Goal: Information Seeking & Learning: Check status

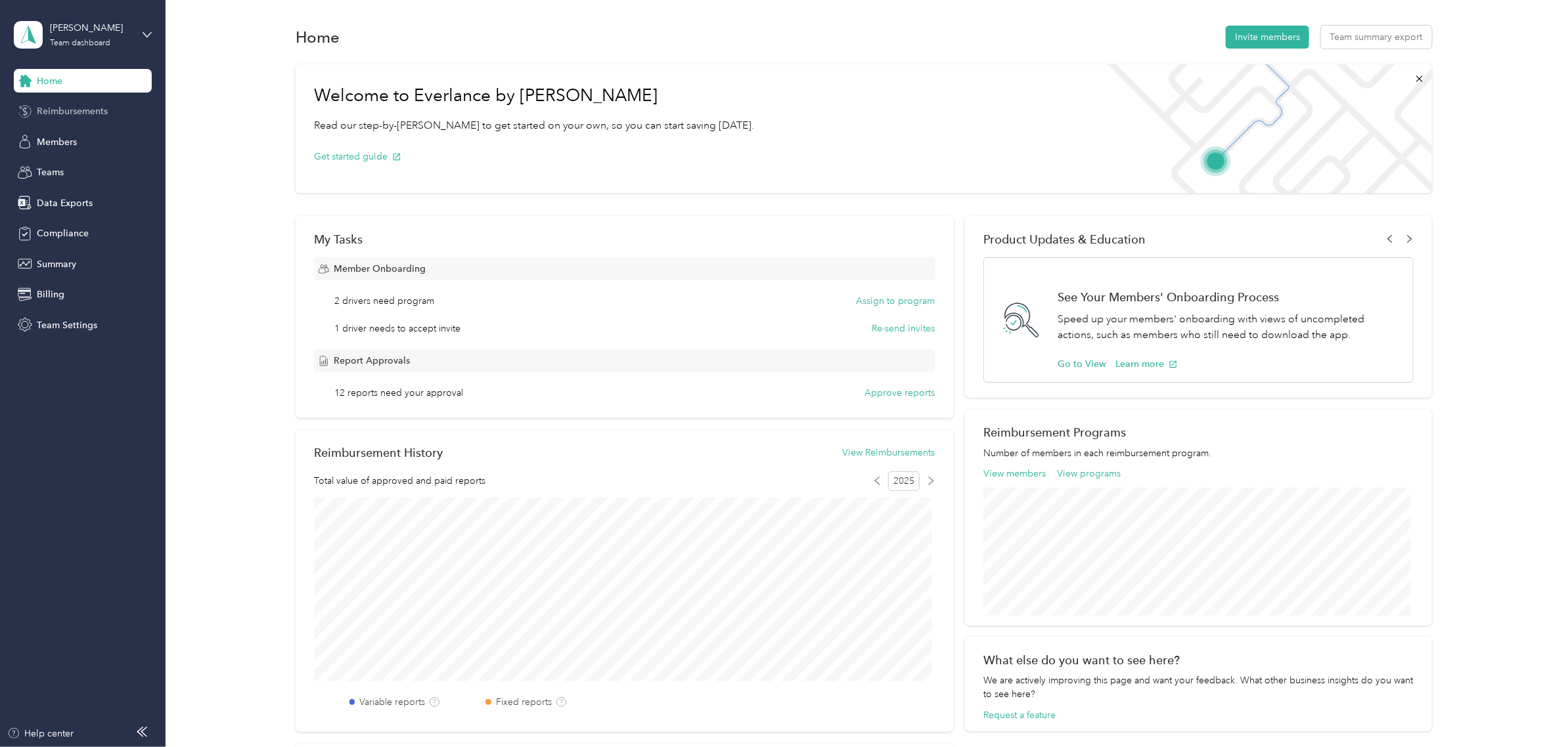
click at [69, 110] on span "Reimbursements" at bounding box center [73, 111] width 71 height 14
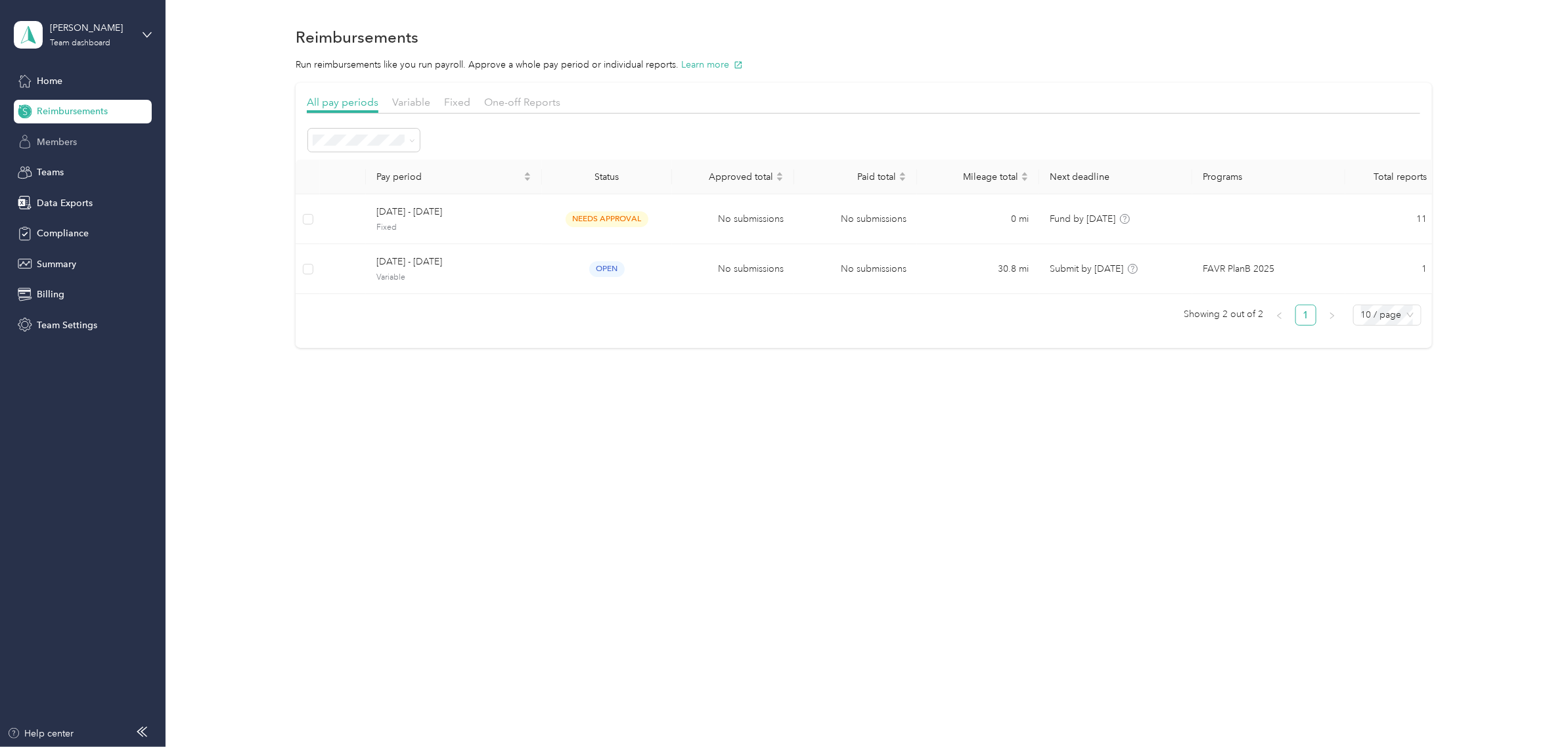
click at [59, 145] on span "Members" at bounding box center [57, 142] width 40 height 14
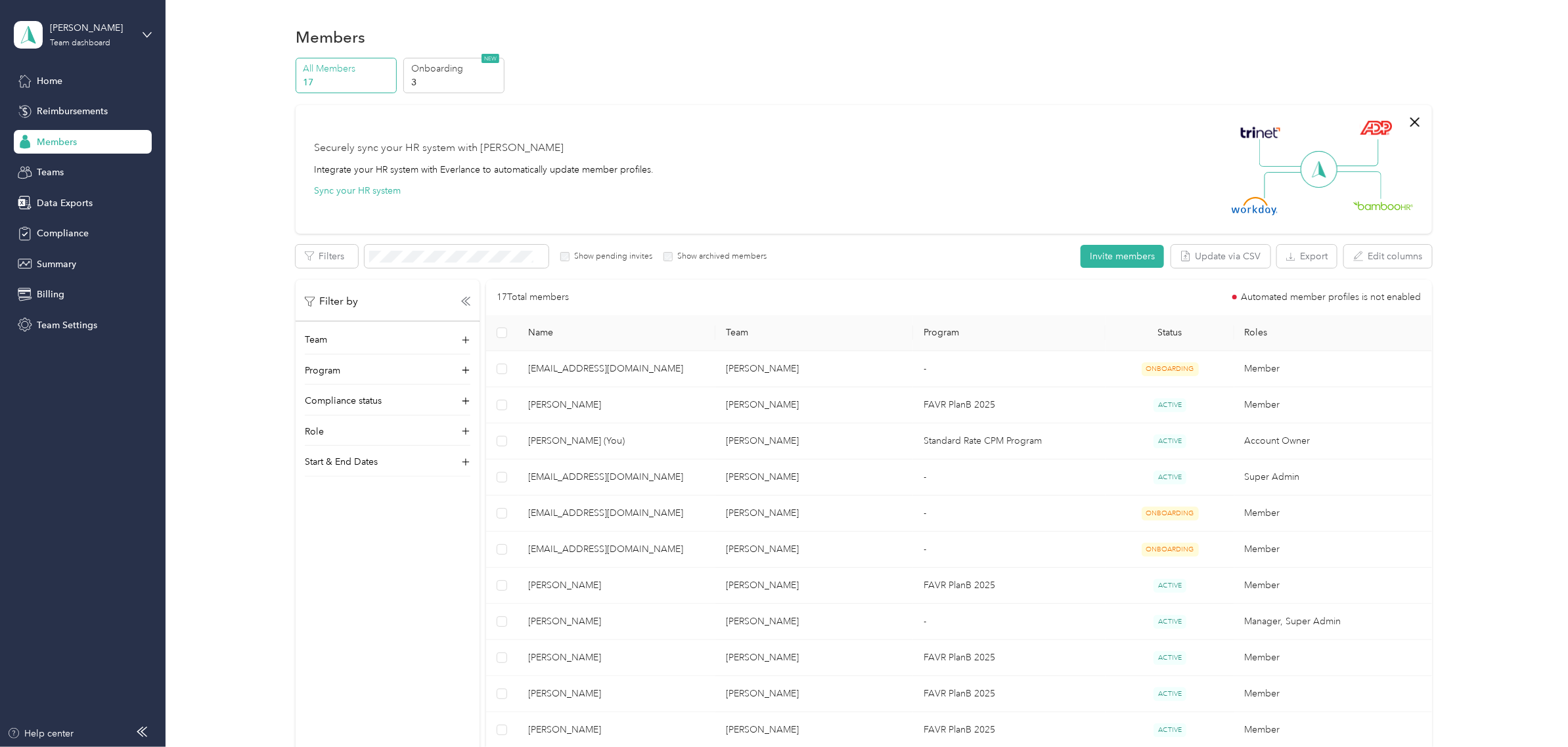
click at [63, 247] on div "Home Reimbursements Members Teams Data Exports Compliance Summary Billing Team …" at bounding box center [83, 203] width 138 height 268
click at [61, 260] on span "Summary" at bounding box center [57, 264] width 39 height 14
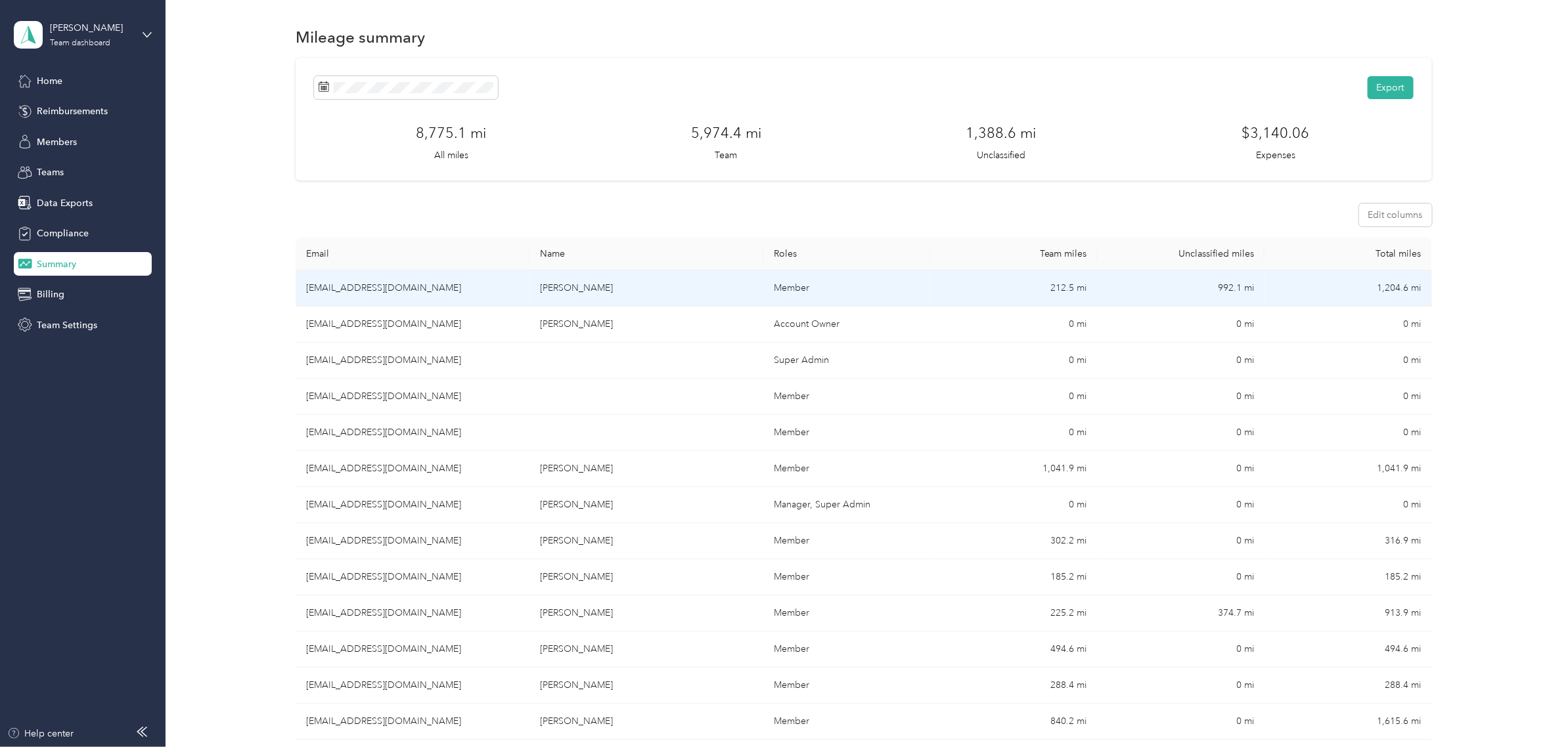
click at [1209, 286] on td "992.1 mi" at bounding box center [1180, 288] width 167 height 36
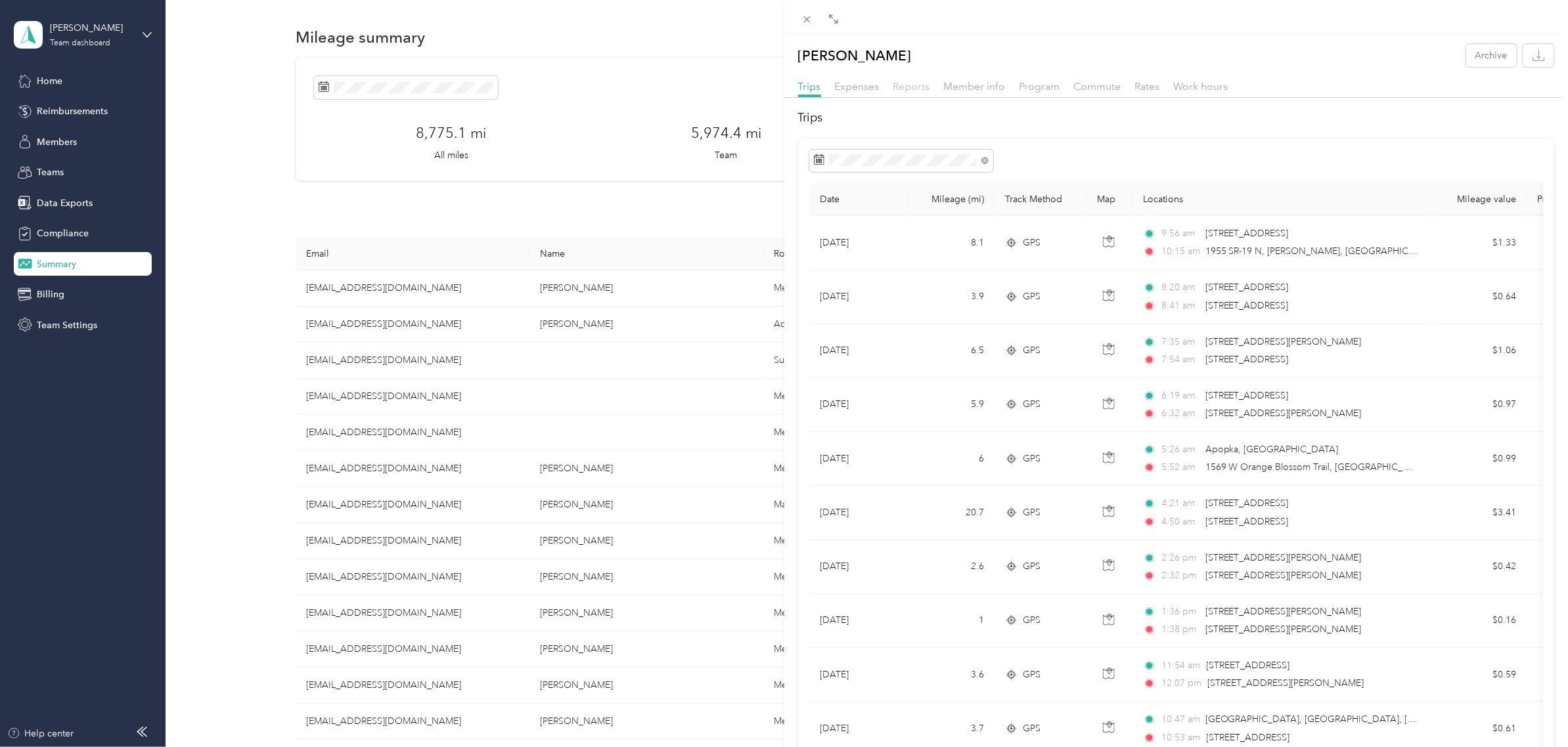
click at [906, 89] on span "Reports" at bounding box center [912, 86] width 37 height 12
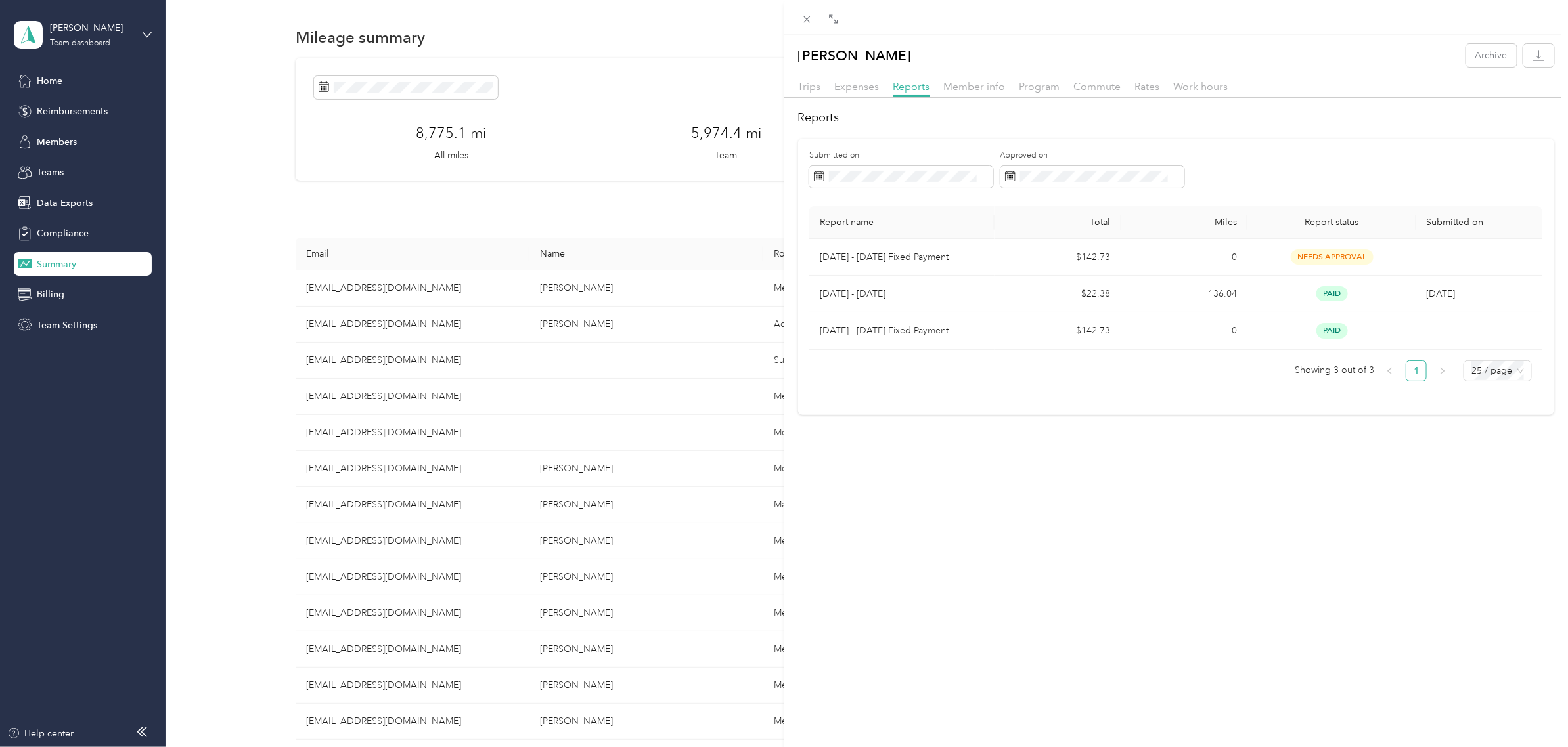
click at [737, 87] on div "[PERSON_NAME] Archive Trips Expenses Reports Member info Program Commute Rates …" at bounding box center [784, 373] width 1568 height 747
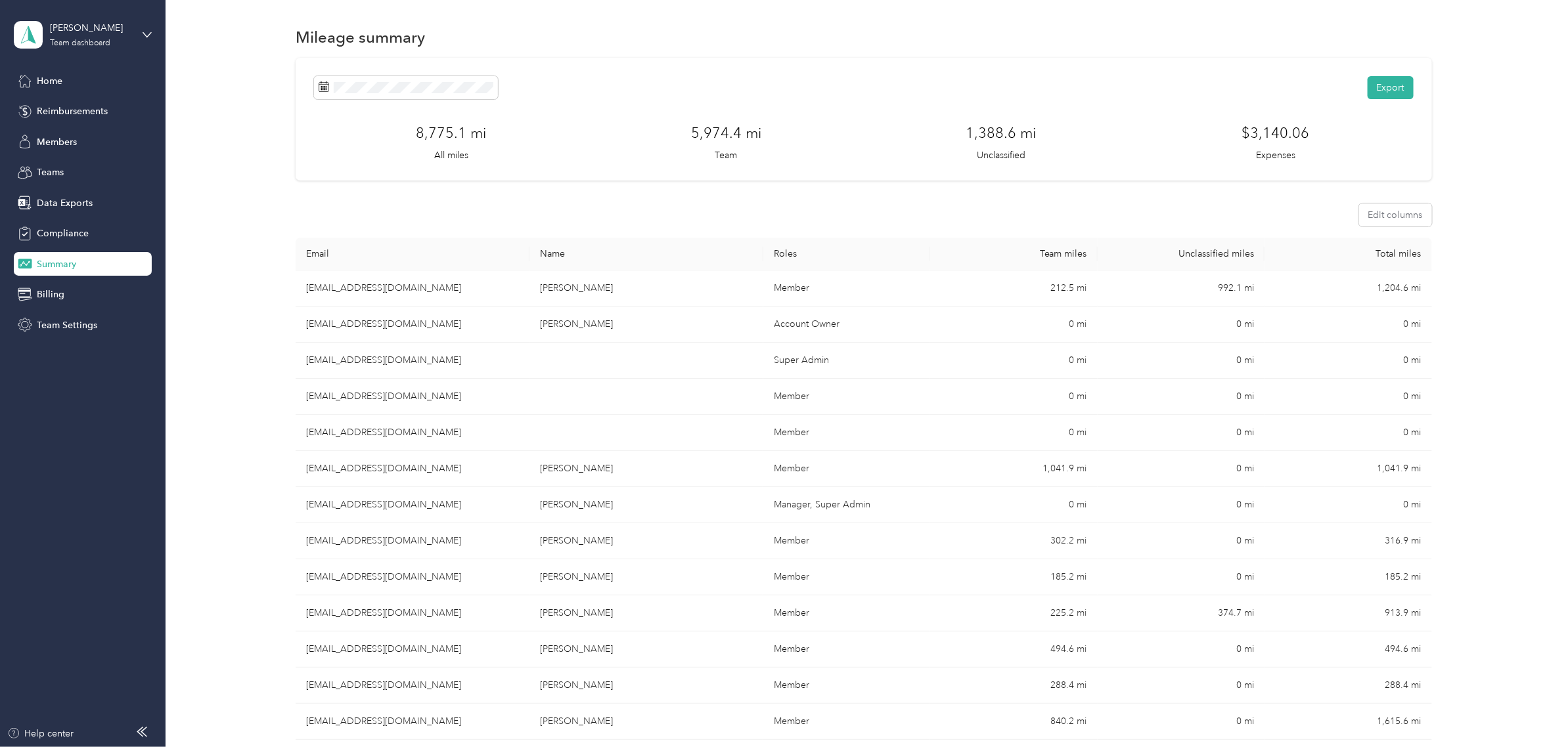
click at [1065, 257] on th "Team miles" at bounding box center [1013, 254] width 167 height 33
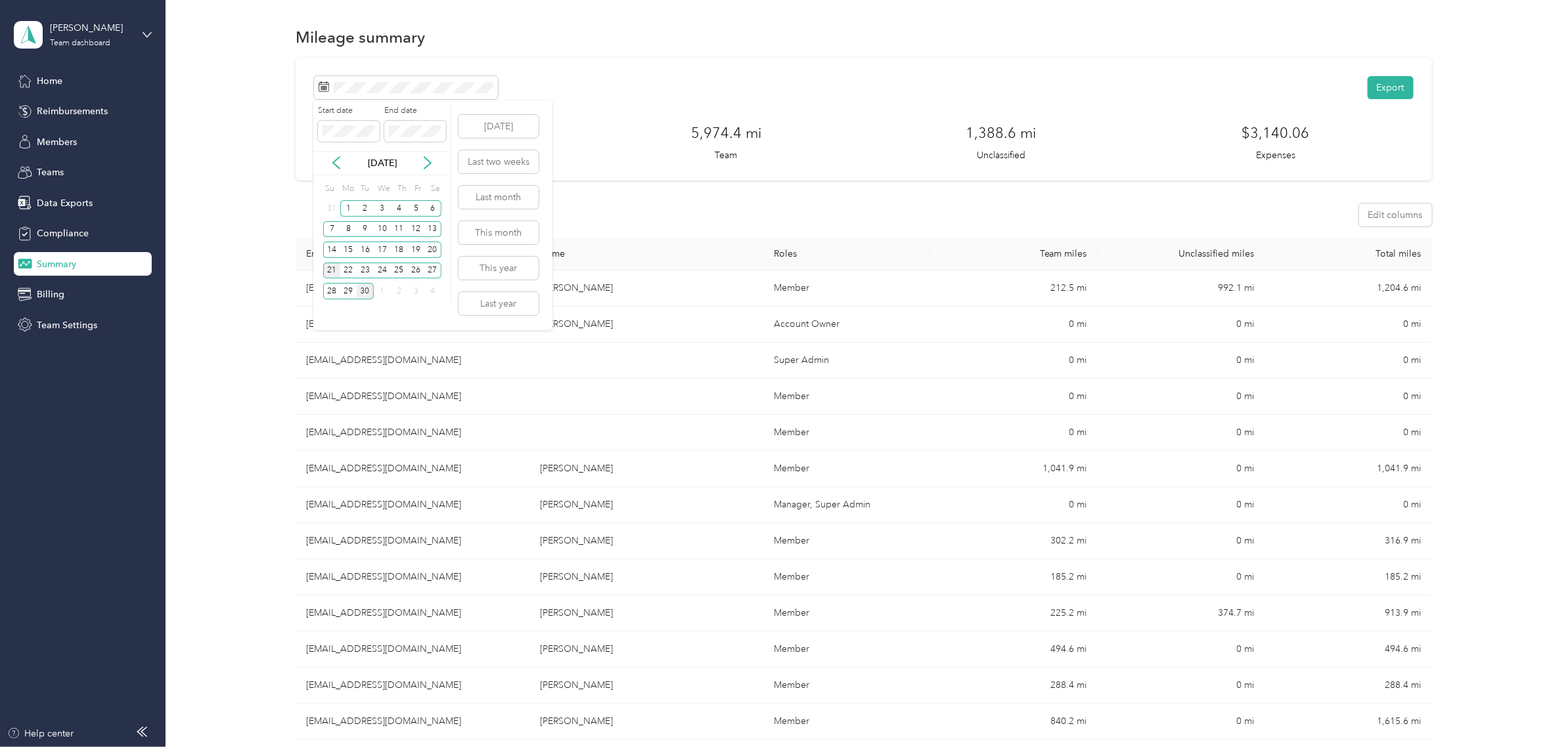
click at [329, 266] on div "21" at bounding box center [332, 271] width 17 height 17
click at [365, 291] on div "30" at bounding box center [365, 291] width 17 height 17
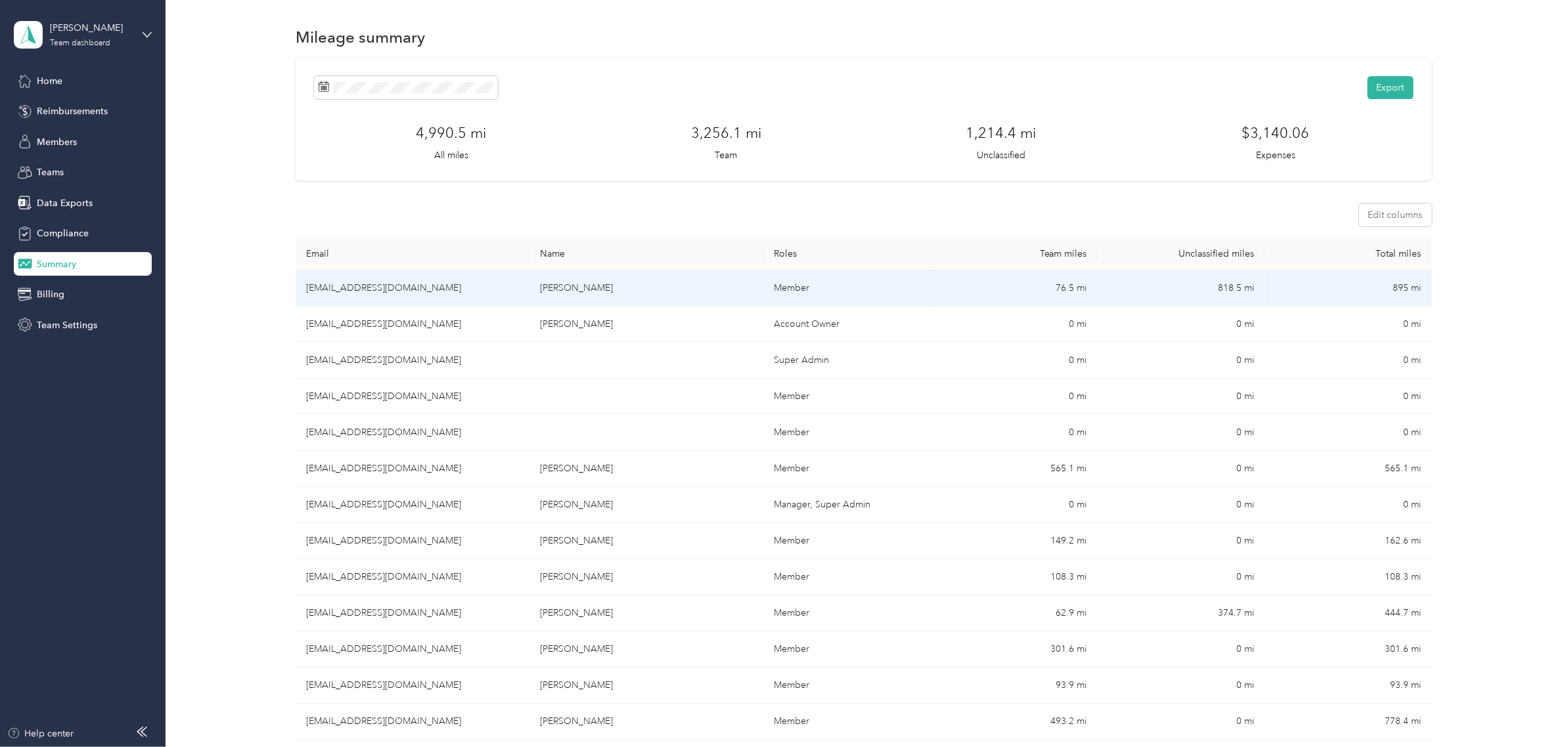
click at [1066, 277] on td "76.5 mi" at bounding box center [1013, 288] width 167 height 36
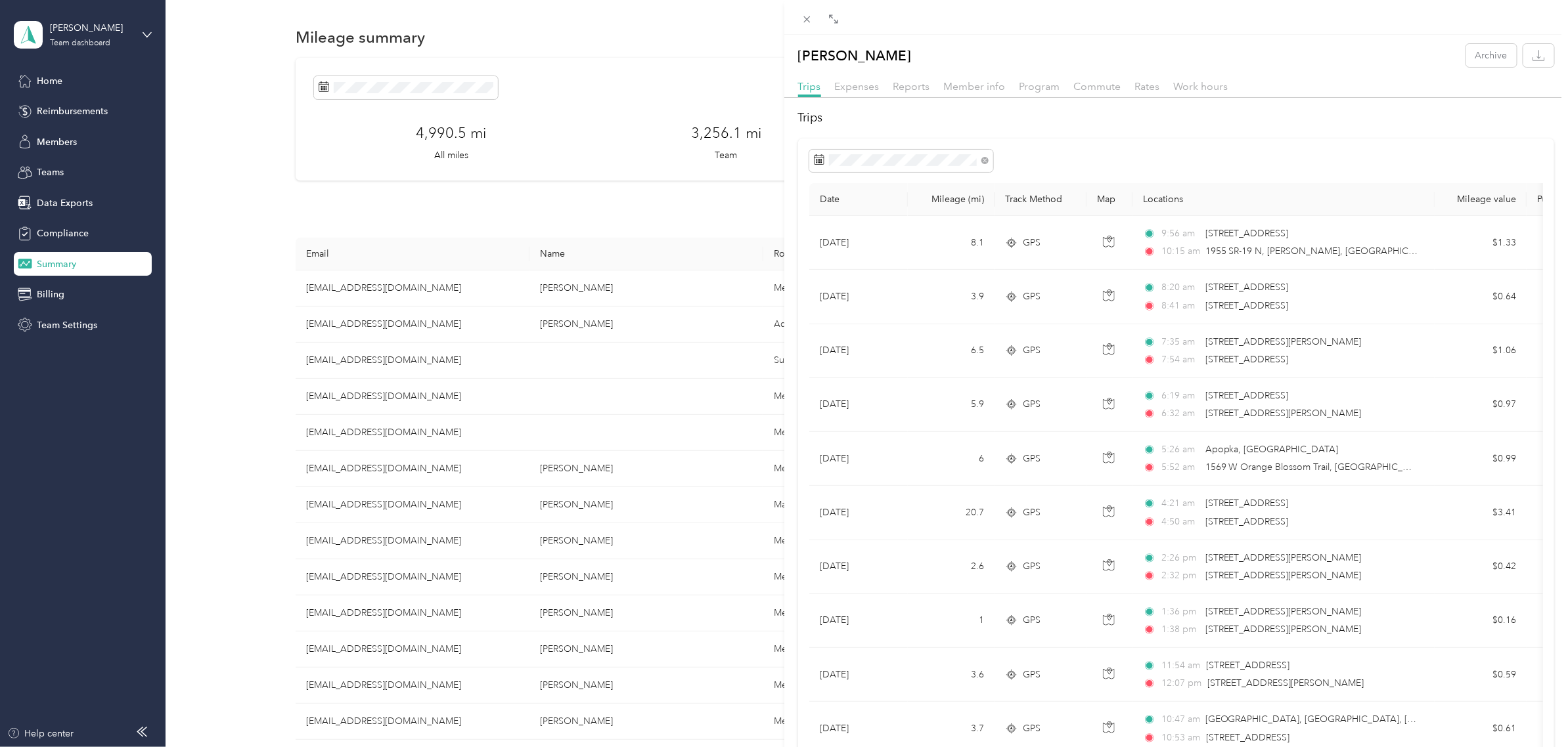
click at [808, 27] on div at bounding box center [1177, 17] width 784 height 35
click at [809, 20] on icon at bounding box center [806, 19] width 11 height 11
